Goal: Transaction & Acquisition: Book appointment/travel/reservation

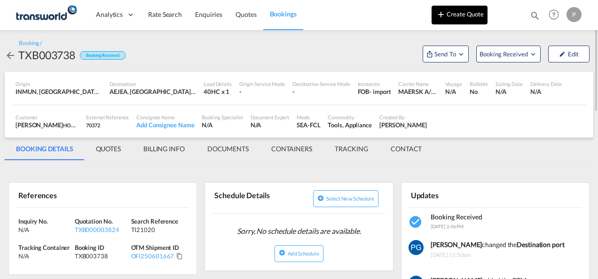
drag, startPoint x: 0, startPoint y: 0, endPoint x: 475, endPoint y: 10, distance: 475.2
click at [475, 10] on button "Create Quote" at bounding box center [459, 15] width 56 height 19
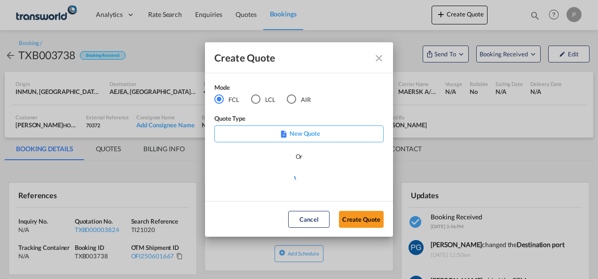
click at [293, 98] on div "AIR" at bounding box center [291, 98] width 9 height 9
click at [354, 220] on button "Create Quote" at bounding box center [361, 219] width 45 height 17
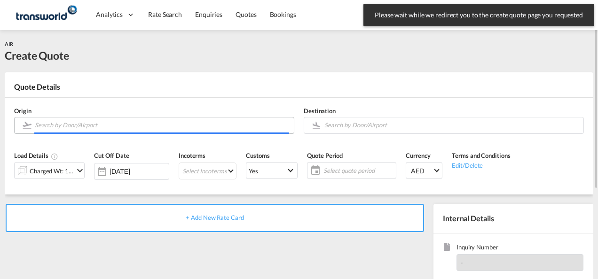
click at [131, 128] on input "Search by Door/Airport" at bounding box center [162, 125] width 254 height 16
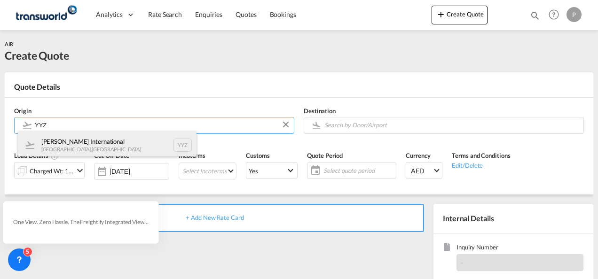
click at [121, 148] on div "[PERSON_NAME] International [GEOGRAPHIC_DATA] , [GEOGRAPHIC_DATA] YYZ" at bounding box center [107, 145] width 179 height 28
type input "[PERSON_NAME] International, [GEOGRAPHIC_DATA], YYZ"
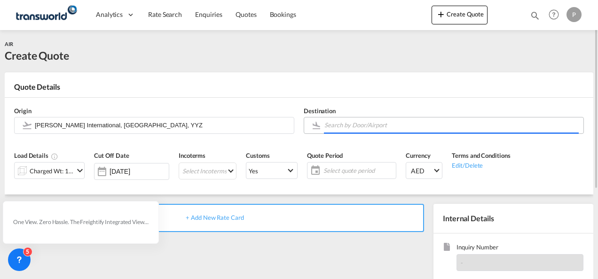
click at [364, 127] on input "Search by Door/Airport" at bounding box center [451, 125] width 254 height 16
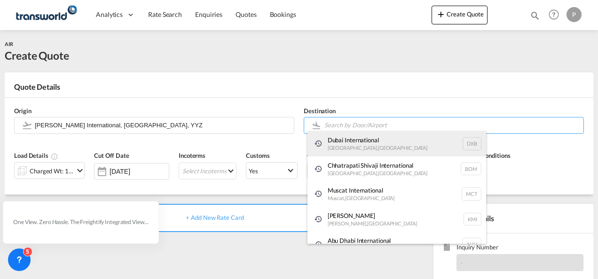
click at [356, 145] on div "Dubai International [GEOGRAPHIC_DATA] , [GEOGRAPHIC_DATA] DXB" at bounding box center [396, 143] width 179 height 25
type input "Dubai International, [GEOGRAPHIC_DATA], DXB"
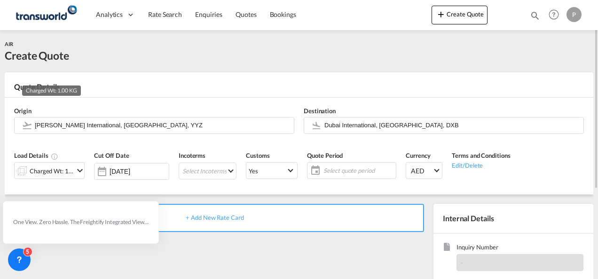
click at [58, 175] on div "Charged Wt: 1.00 KG" at bounding box center [52, 170] width 44 height 13
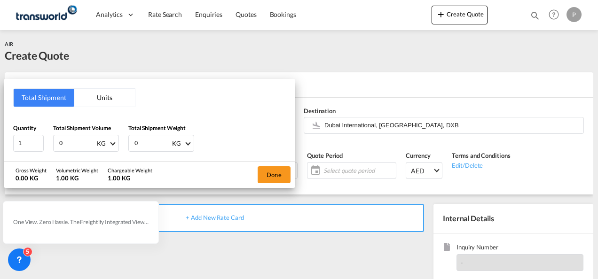
click at [69, 144] on input "0" at bounding box center [77, 143] width 38 height 16
type input "1266"
click at [149, 144] on input "0" at bounding box center [152, 143] width 38 height 16
type input "1266"
click at [281, 173] on button "Done" at bounding box center [274, 174] width 33 height 17
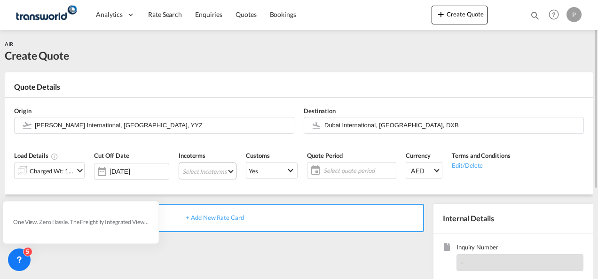
click at [215, 169] on md-select "Select Incoterms CPT - export Carrier Paid to DPU - import Delivery at Place Un…" at bounding box center [208, 171] width 58 height 17
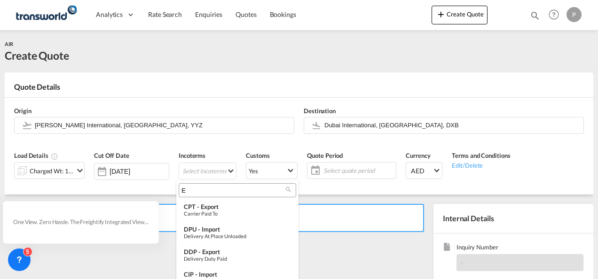
click at [198, 189] on input "E" at bounding box center [233, 190] width 104 height 8
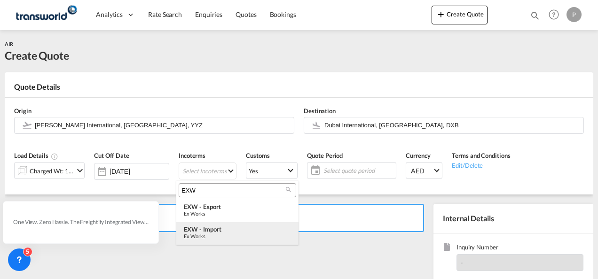
type input "EXW"
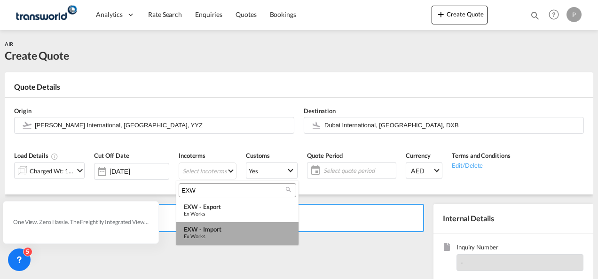
click at [207, 233] on div "EXW - import" at bounding box center [237, 230] width 107 height 8
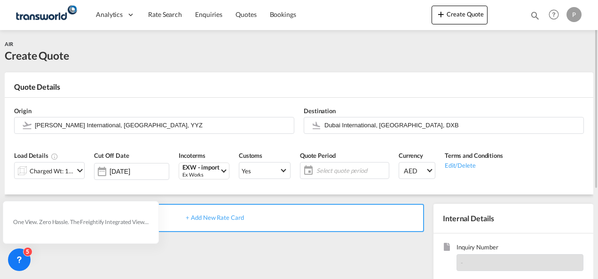
click at [335, 165] on span "Select quote period" at bounding box center [351, 170] width 75 height 13
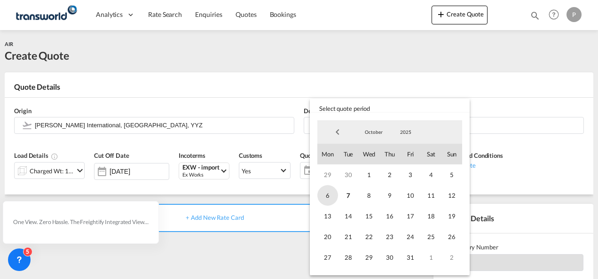
click at [326, 197] on span "6" at bounding box center [327, 195] width 21 height 21
click at [411, 256] on span "31" at bounding box center [410, 257] width 21 height 21
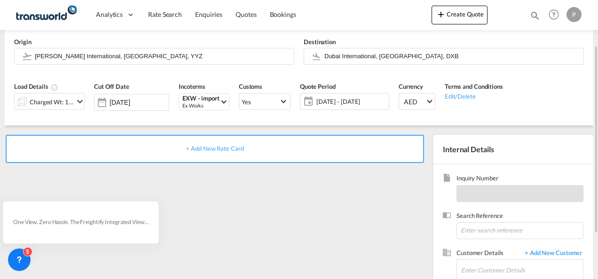
scroll to position [70, 0]
click at [485, 228] on input at bounding box center [519, 230] width 127 height 17
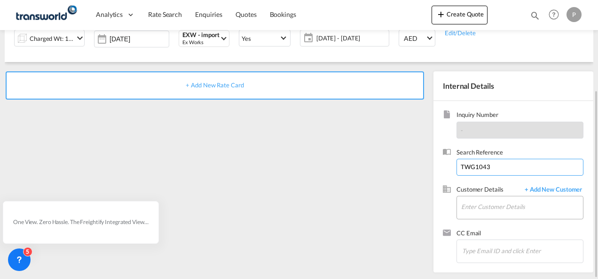
type input "TWG1043"
click at [483, 205] on input "Enter Customer Details" at bounding box center [522, 206] width 122 height 21
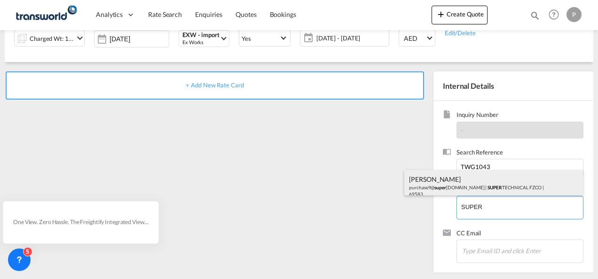
click at [477, 188] on div "[PERSON_NAME] purchase9@ super [DOMAIN_NAME] | SUPER TECHNICAL FZCO | 69583" at bounding box center [493, 186] width 179 height 32
type input "SUPER TECHNICAL FZCO , [PERSON_NAME], [EMAIL_ADDRESS][DOMAIN_NAME]"
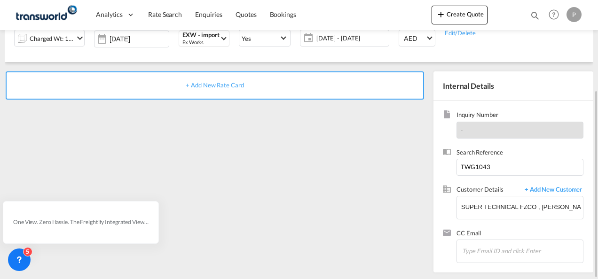
click at [210, 84] on span "+ Add New Rate Card" at bounding box center [215, 85] width 58 height 8
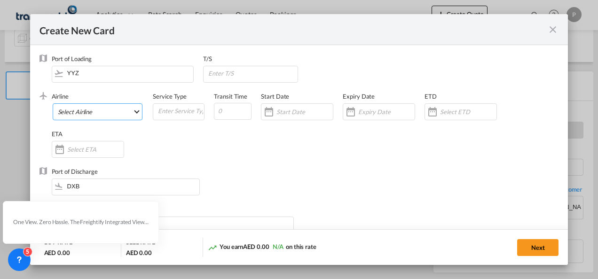
click at [102, 110] on md-select "Select Airline AIR EXPRESS S.A. (1166- / -) CMA CGM Air Cargo (1140-2C / -) DDW…" at bounding box center [98, 111] width 90 height 17
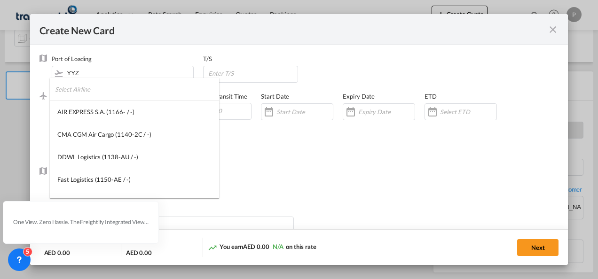
click at [107, 94] on input "search" at bounding box center [137, 89] width 164 height 23
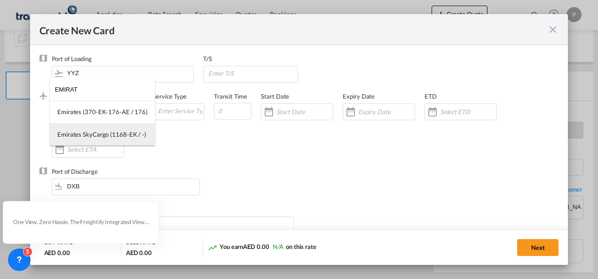
type input "EMIRAT"
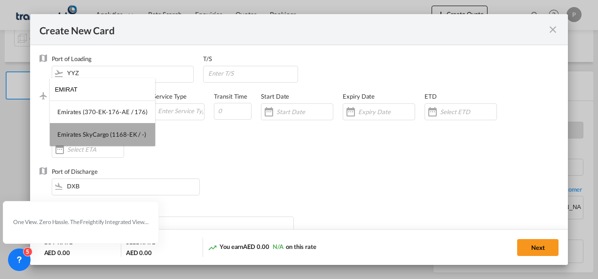
click at [108, 130] on md-option "Emirates SkyCargo (1168-EK / -)" at bounding box center [102, 134] width 105 height 23
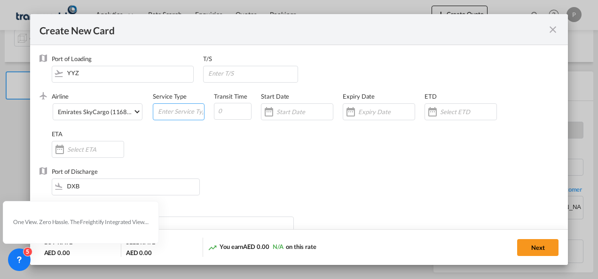
click at [169, 111] on input "Create New CardPort ..." at bounding box center [180, 111] width 47 height 14
type input "EXW IMPORT"
click at [368, 109] on input "Create New CardPort ..." at bounding box center [386, 112] width 56 height 8
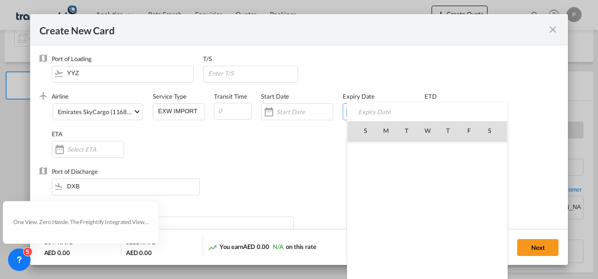
scroll to position [217818, 0]
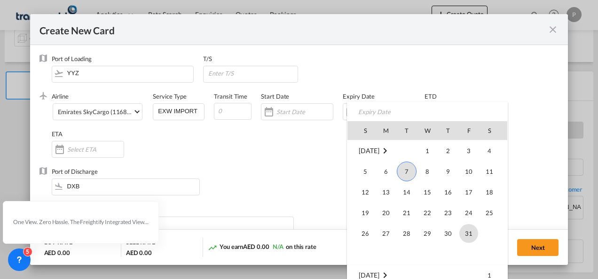
click at [459, 233] on span "31" at bounding box center [468, 233] width 19 height 19
type input "[DATE]"
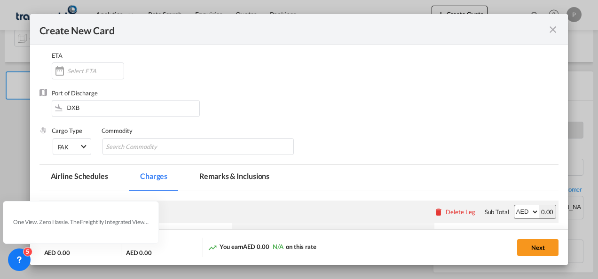
scroll to position [79, 0]
click at [160, 146] on input "Chips input." at bounding box center [149, 146] width 86 height 15
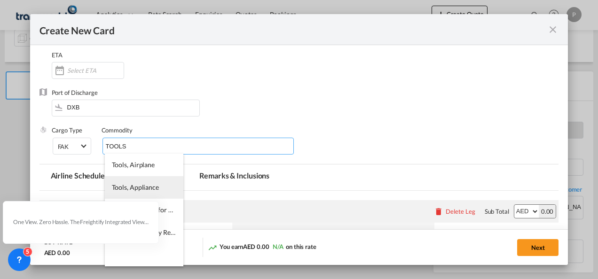
type input "TOOLS"
click at [142, 188] on span "Tools, Appliance" at bounding box center [135, 187] width 47 height 8
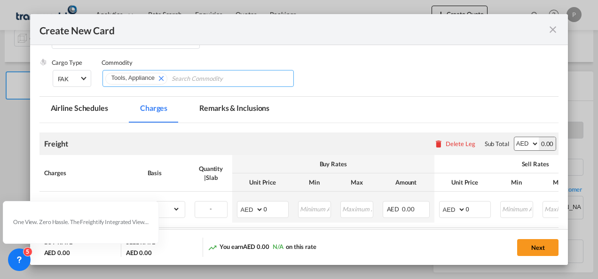
scroll to position [223, 0]
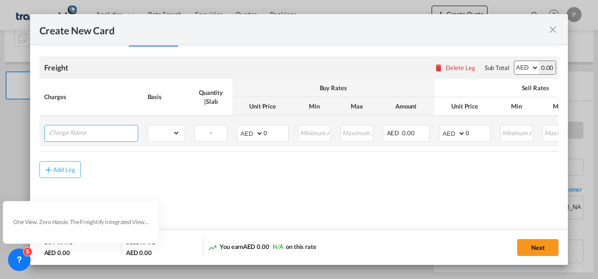
click at [114, 132] on input "Charge Name" at bounding box center [93, 132] width 89 height 14
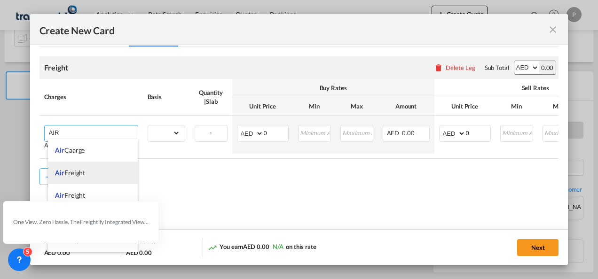
click at [89, 173] on li "Air Freight" at bounding box center [93, 173] width 90 height 23
type input "Air Freight"
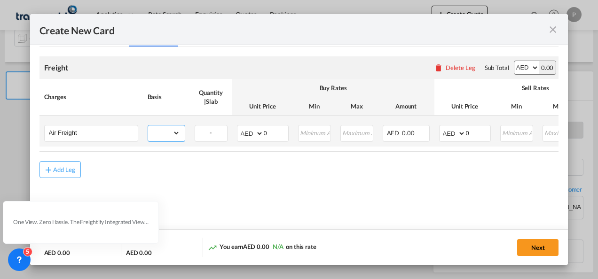
click at [175, 134] on select "gross_weight volumetric_weight per_shipment per_bl per_km % on air freight per_…" at bounding box center [164, 132] width 32 height 15
click at [148, 125] on select "gross_weight volumetric_weight per_shipment per_bl per_km % on air freight per_…" at bounding box center [164, 132] width 32 height 15
click at [173, 130] on select "gross_weight volumetric_weight per_shipment per_bl per_km % on air freight per_…" at bounding box center [164, 132] width 32 height 15
select select "per_shipment"
click at [148, 125] on select "gross_weight volumetric_weight per_shipment per_bl per_km % on air freight per_…" at bounding box center [164, 132] width 32 height 15
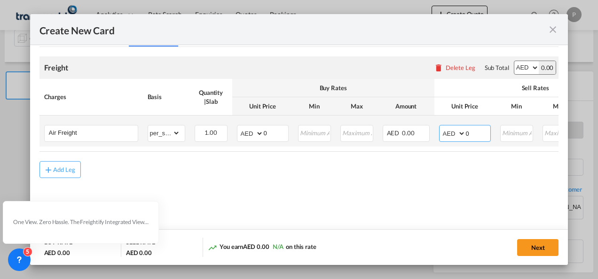
click at [475, 129] on input "0" at bounding box center [478, 132] width 24 height 14
type input "8900"
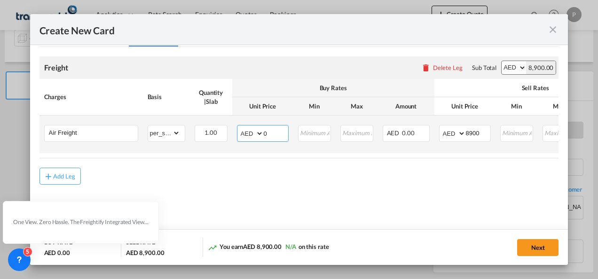
click at [268, 133] on input "0" at bounding box center [276, 132] width 24 height 14
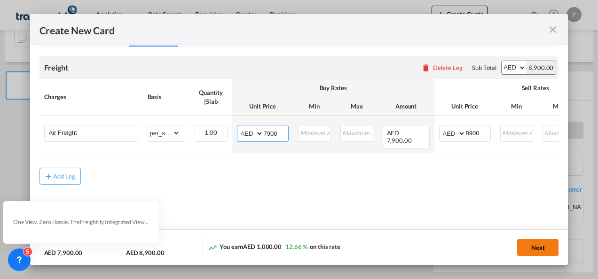
type input "7900"
click at [541, 242] on button "Next" at bounding box center [537, 247] width 41 height 17
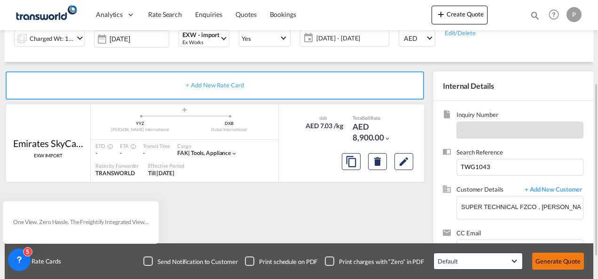
click at [555, 266] on button "Generate Quote" at bounding box center [558, 261] width 52 height 17
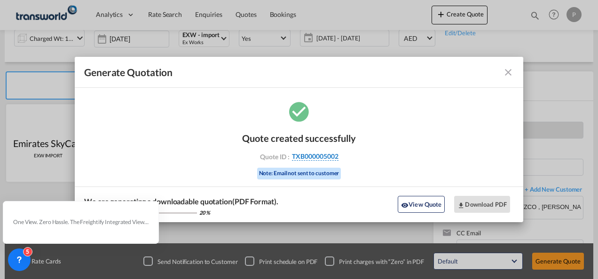
click at [311, 157] on span "TXB000005002" at bounding box center [315, 156] width 47 height 8
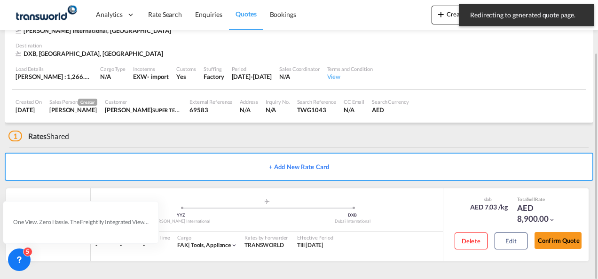
scroll to position [57, 0]
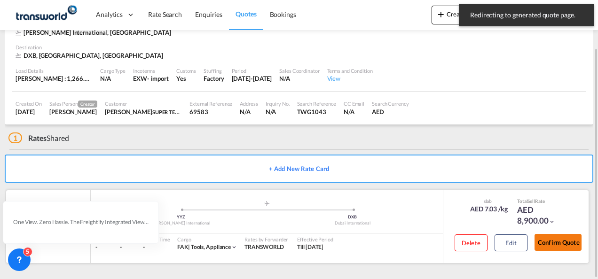
click at [563, 241] on button "Confirm Quote" at bounding box center [557, 242] width 47 height 17
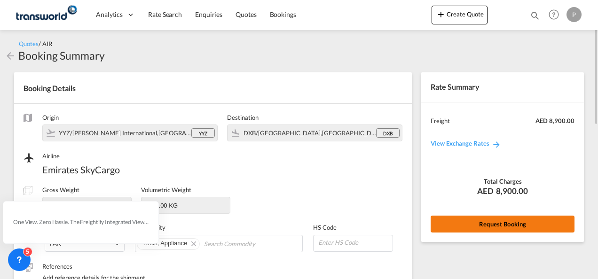
click at [472, 220] on button "Request Booking" at bounding box center [502, 224] width 144 height 17
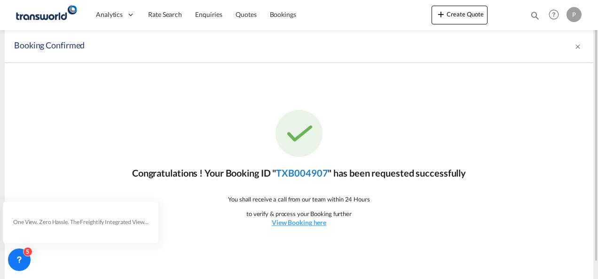
click at [305, 170] on link "TXB004907" at bounding box center [302, 172] width 52 height 11
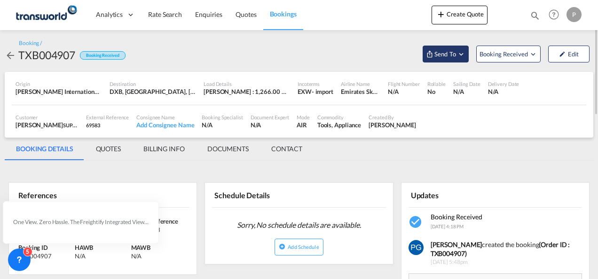
click at [451, 52] on span "Send To" at bounding box center [444, 53] width 23 height 9
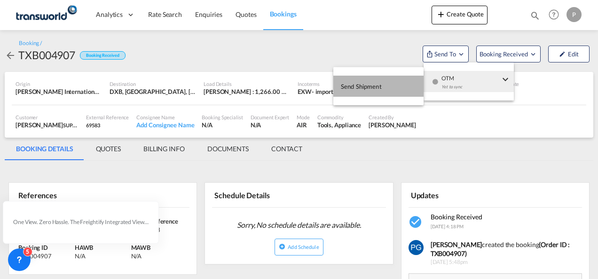
click at [410, 86] on button "Send Shipment" at bounding box center [378, 86] width 90 height 21
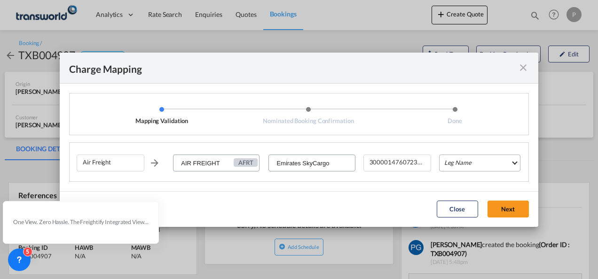
click at [472, 159] on md-select "Leg Name HANDLING ORIGIN HANDLING DESTINATION OTHERS TL PICK UP CUSTOMS ORIGIN …" at bounding box center [479, 163] width 81 height 17
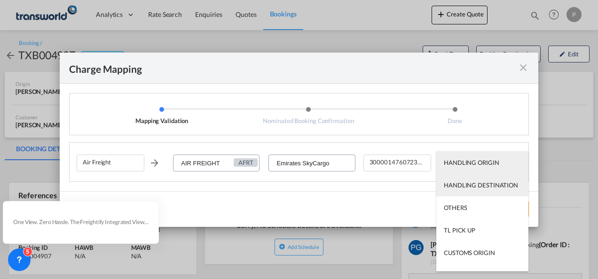
scroll to position [60, 0]
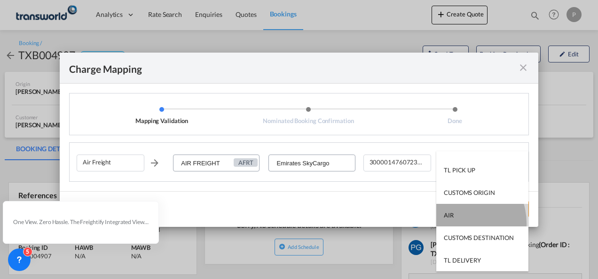
click at [458, 223] on md-option "AIR" at bounding box center [482, 215] width 92 height 23
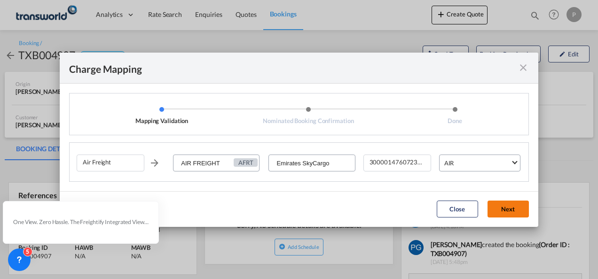
click at [516, 210] on button "Next" at bounding box center [507, 209] width 41 height 17
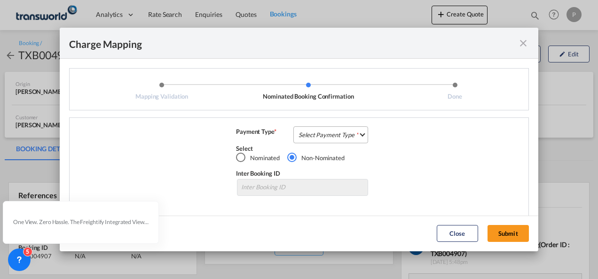
click at [344, 140] on md-select "Select Payment Type COLLECT PREPAID" at bounding box center [330, 134] width 75 height 17
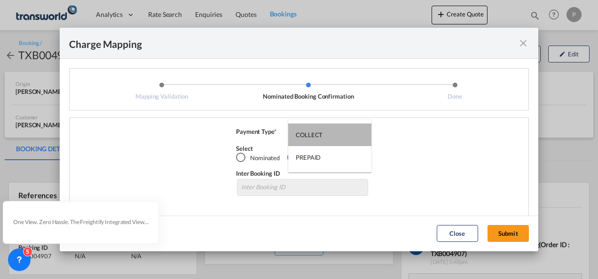
click at [344, 140] on md-option "COLLECT" at bounding box center [329, 135] width 83 height 23
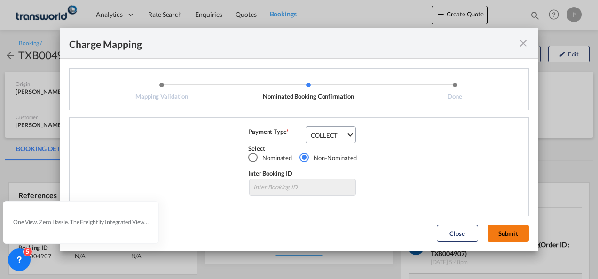
click at [504, 232] on button "Submit" at bounding box center [507, 233] width 41 height 17
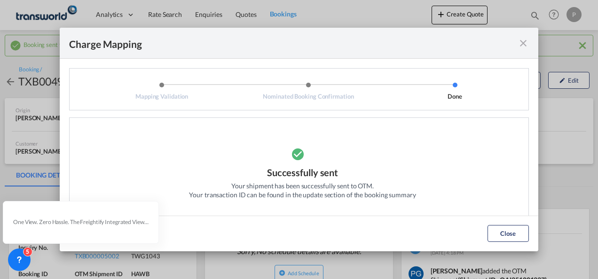
click at [524, 44] on md-icon "icon-close fg-AAA8AD cursor" at bounding box center [522, 43] width 11 height 11
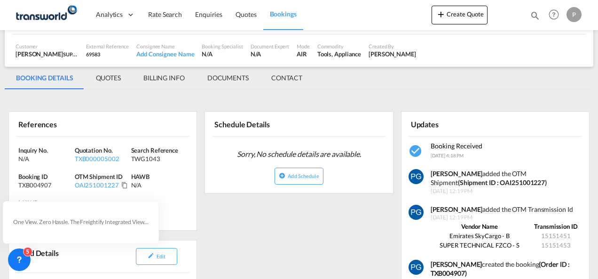
scroll to position [102, 0]
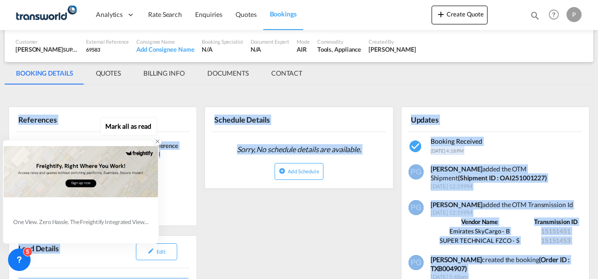
drag, startPoint x: 18, startPoint y: 118, endPoint x: 141, endPoint y: 201, distance: 147.9
click at [141, 201] on body "Analytics Dashboard Rate Search Enquiries Quotes Bookings" at bounding box center [299, 139] width 598 height 279
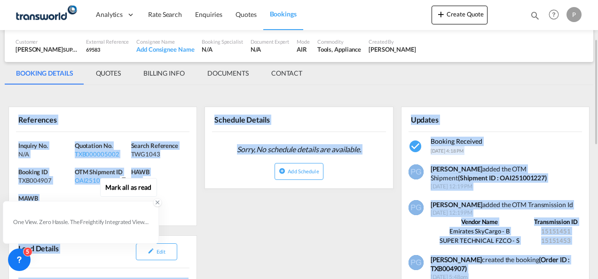
click at [172, 177] on div "N/A" at bounding box center [159, 180] width 56 height 8
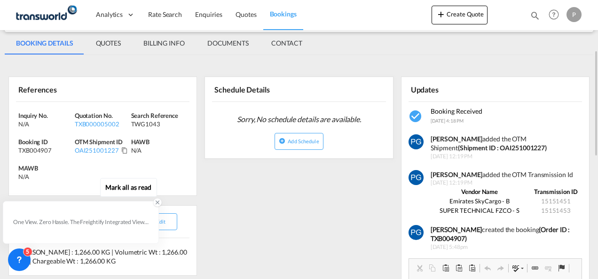
scroll to position [133, 0]
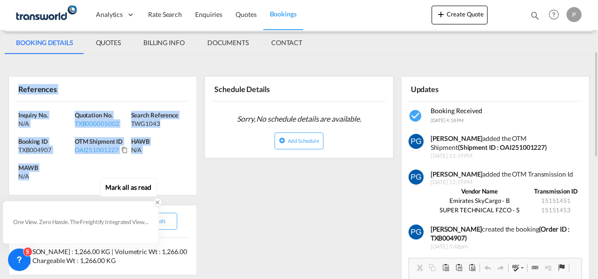
drag, startPoint x: 18, startPoint y: 86, endPoint x: 39, endPoint y: 177, distance: 92.5
click at [39, 177] on div "References Inquiry No. N/A Quotation No. TXB000005002 Search Reference TWG1043 …" at bounding box center [102, 135] width 188 height 119
copy div "References Inquiry No. N/A Quotation No. TXB000005002 Search Reference TWG1043 …"
